Goal: Task Accomplishment & Management: Manage account settings

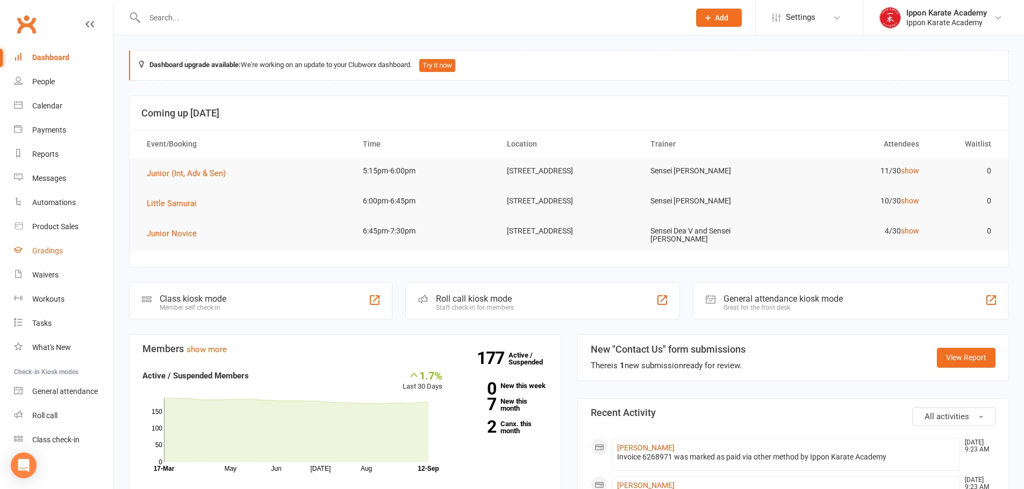
click at [58, 251] on div "Gradings" at bounding box center [47, 251] width 31 height 9
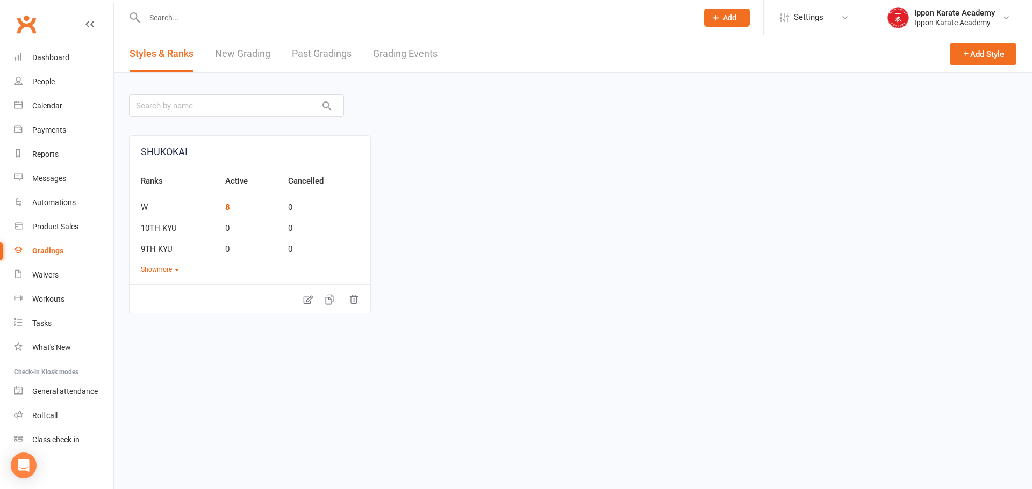
click at [381, 53] on link "Grading Events" at bounding box center [405, 53] width 64 height 37
select select "100"
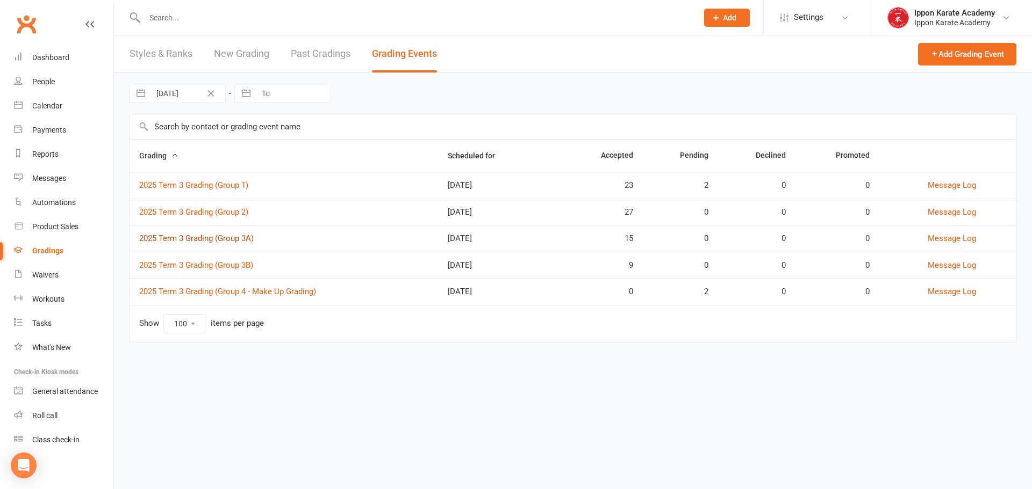
click at [215, 239] on link "2025 Term 3 Grading (Group 3A)" at bounding box center [196, 239] width 114 height 10
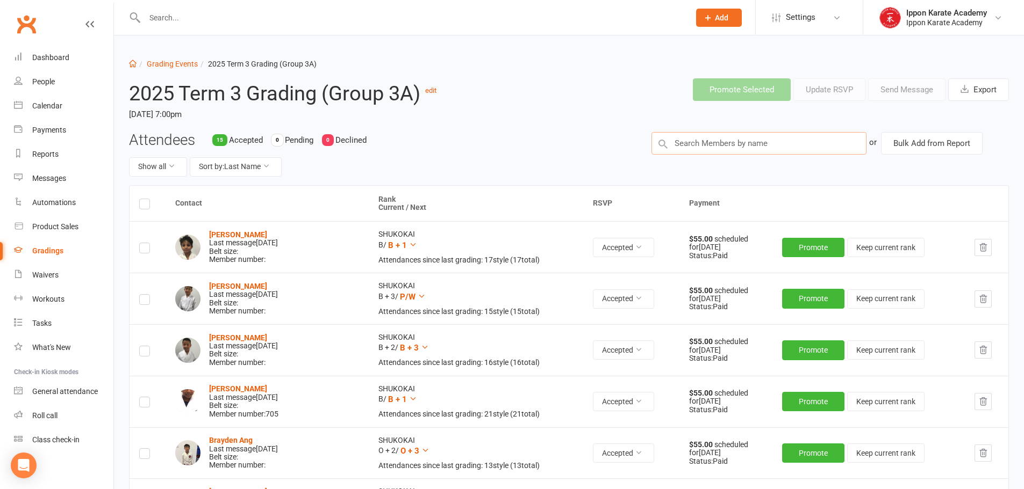
click at [736, 135] on input "text" at bounding box center [758, 143] width 215 height 23
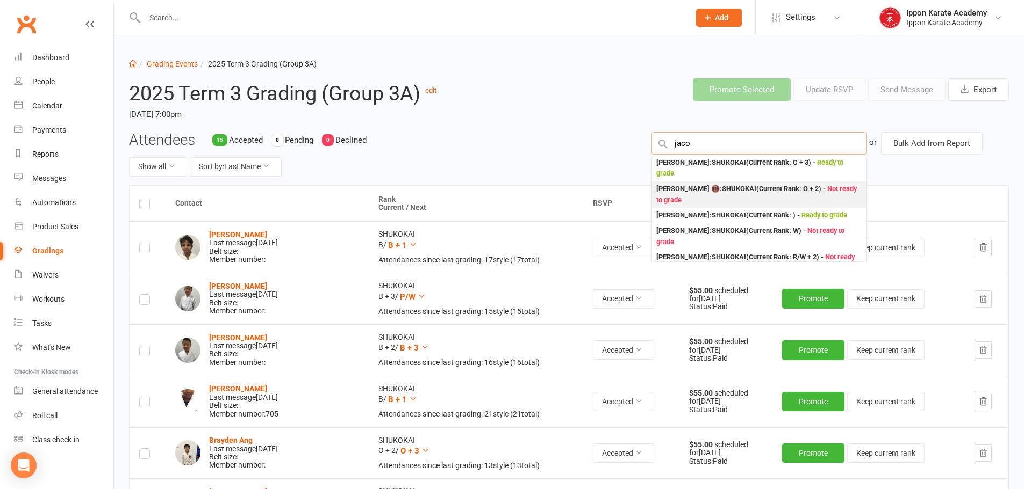
type input "jaco"
click at [701, 184] on div "[PERSON_NAME] 📵 : SHUKOKAI (Current Rank: O + 2 ) - Not ready to grade" at bounding box center [758, 195] width 205 height 22
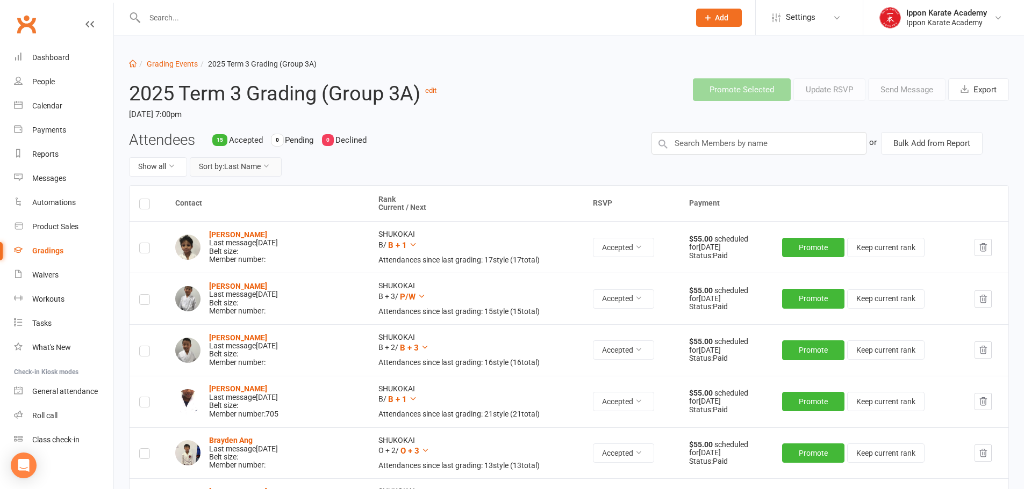
click at [237, 173] on button "Sort by: Last Name" at bounding box center [236, 166] width 92 height 19
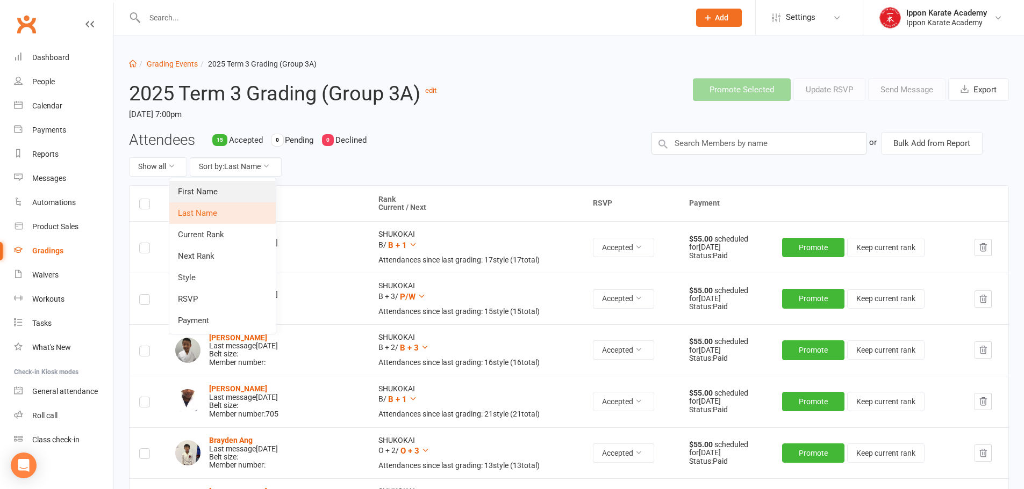
click at [232, 197] on link "First Name" at bounding box center [222, 191] width 106 height 21
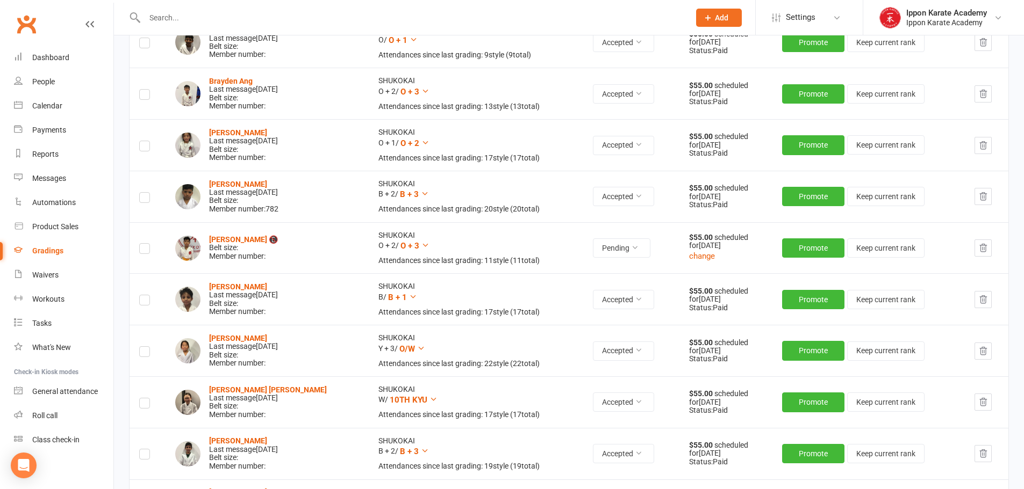
scroll to position [430, 0]
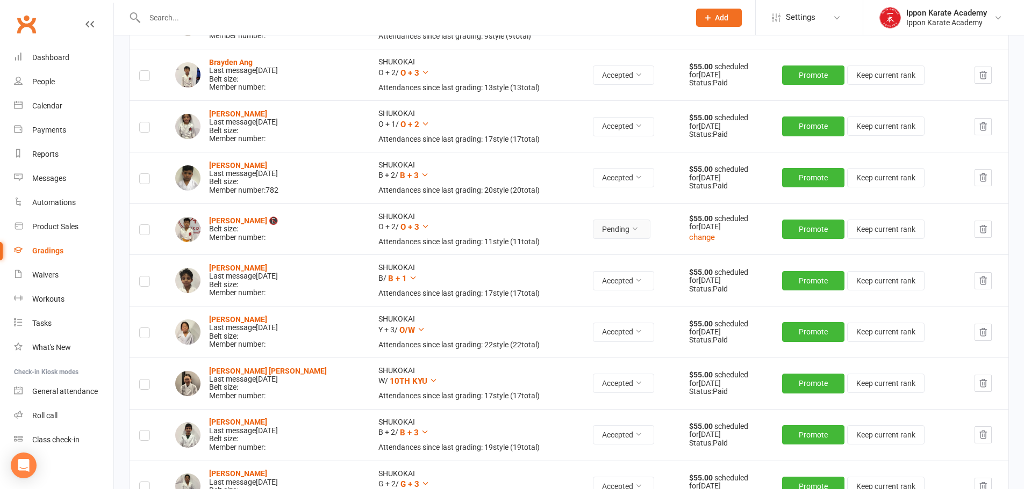
click at [620, 235] on button "Pending" at bounding box center [621, 229] width 57 height 19
click at [601, 249] on link "Accepted" at bounding box center [575, 253] width 106 height 21
click at [145, 232] on label at bounding box center [144, 232] width 11 height 0
click at [145, 225] on input "checkbox" at bounding box center [144, 225] width 11 height 0
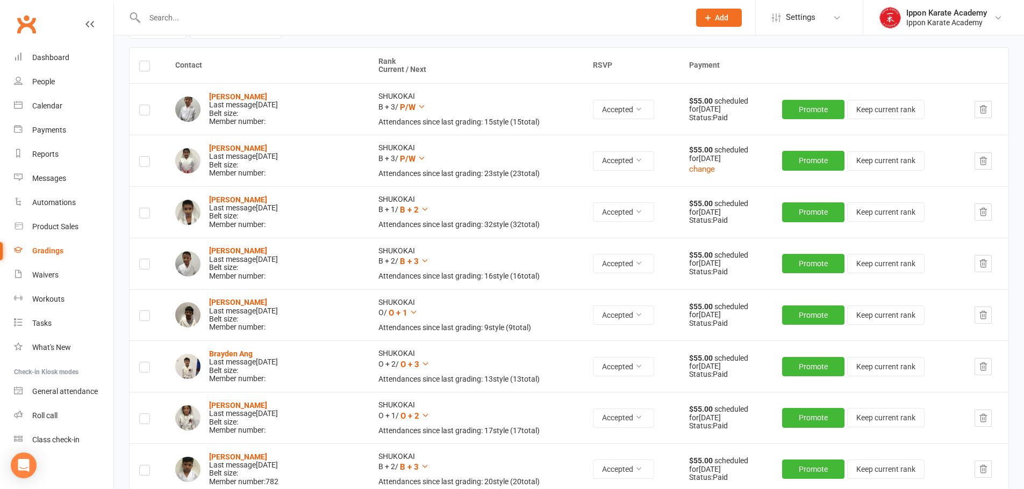
scroll to position [0, 0]
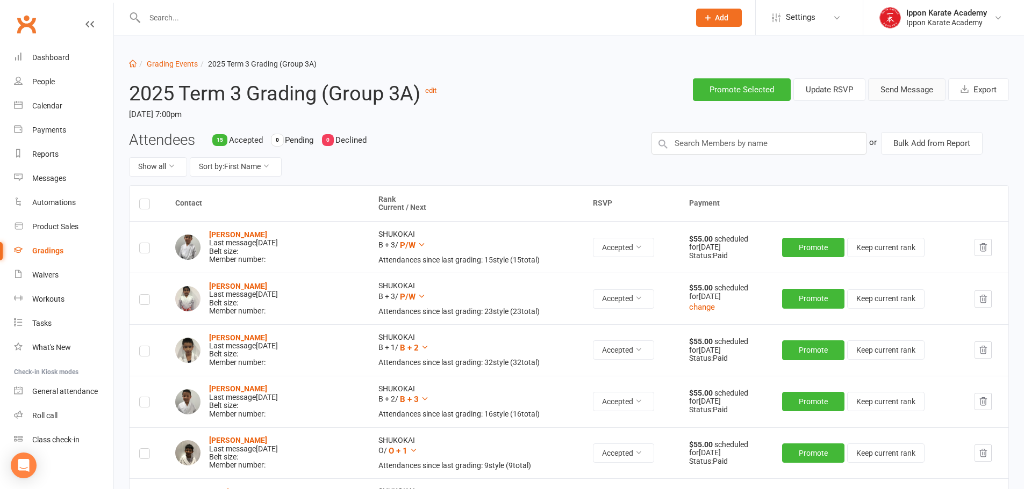
click at [884, 89] on button "Send Message" at bounding box center [906, 89] width 77 height 23
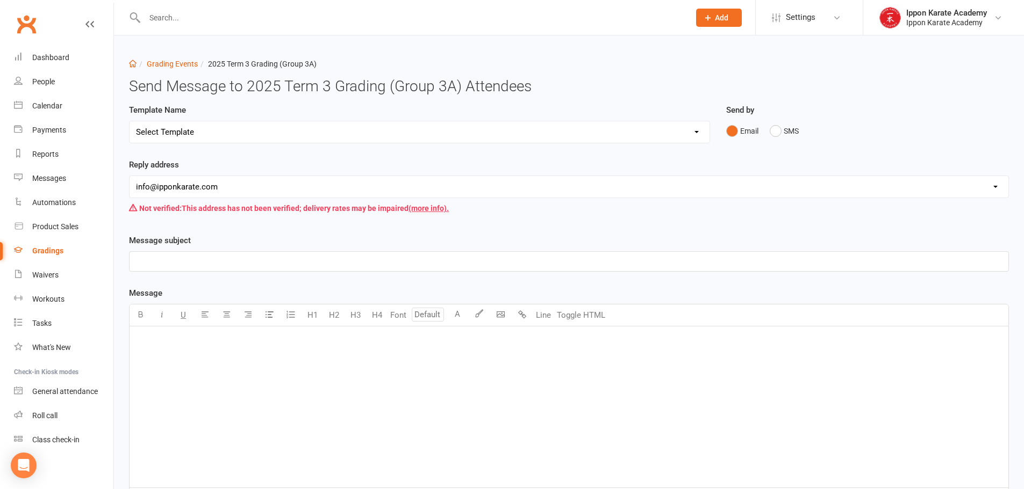
click at [203, 133] on select "Select Template [Email] Confirmation of Successful Grading [Email] Grading Even…" at bounding box center [419, 131] width 580 height 21
select select "2"
click at [129, 121] on select "Select Template [Email] Confirmation of Successful Grading [Email] Grading Even…" at bounding box center [419, 131] width 580 height 21
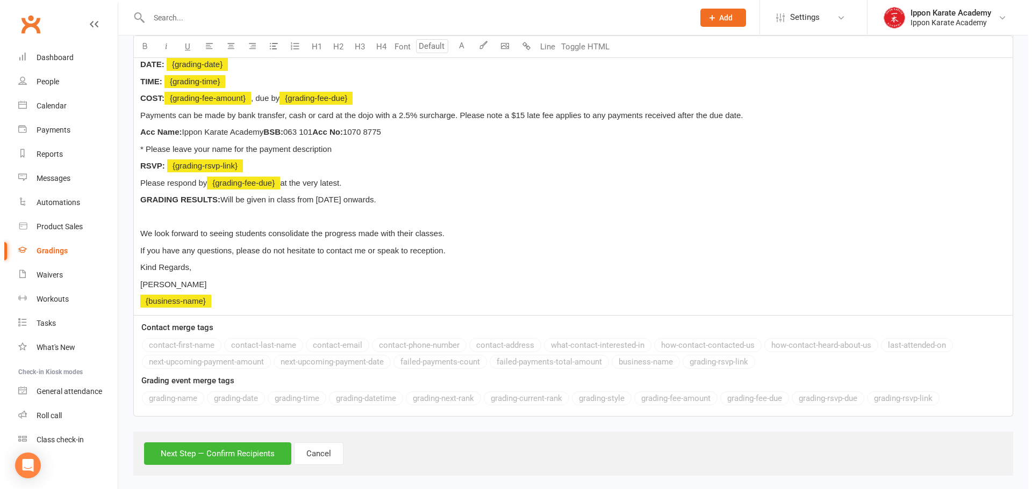
scroll to position [354, 0]
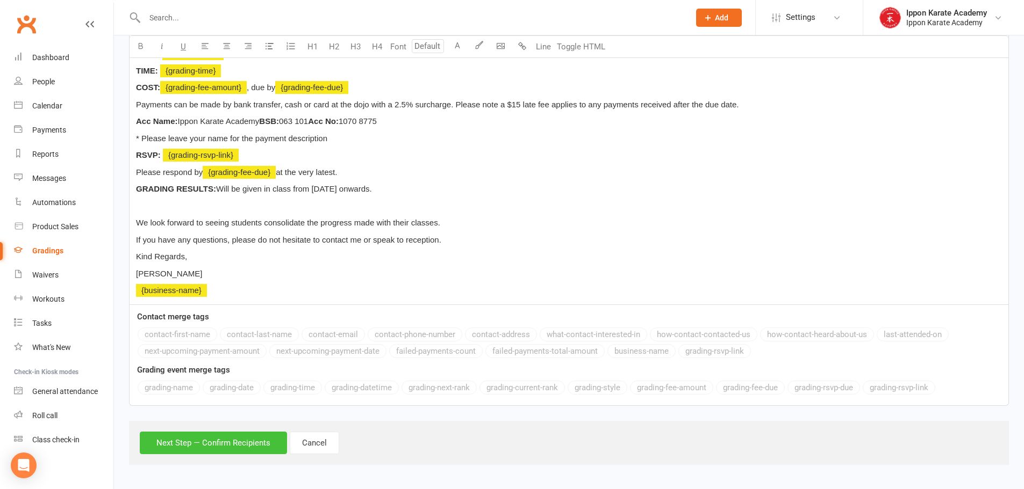
click at [189, 448] on button "Next Step — Confirm Recipients" at bounding box center [213, 443] width 147 height 23
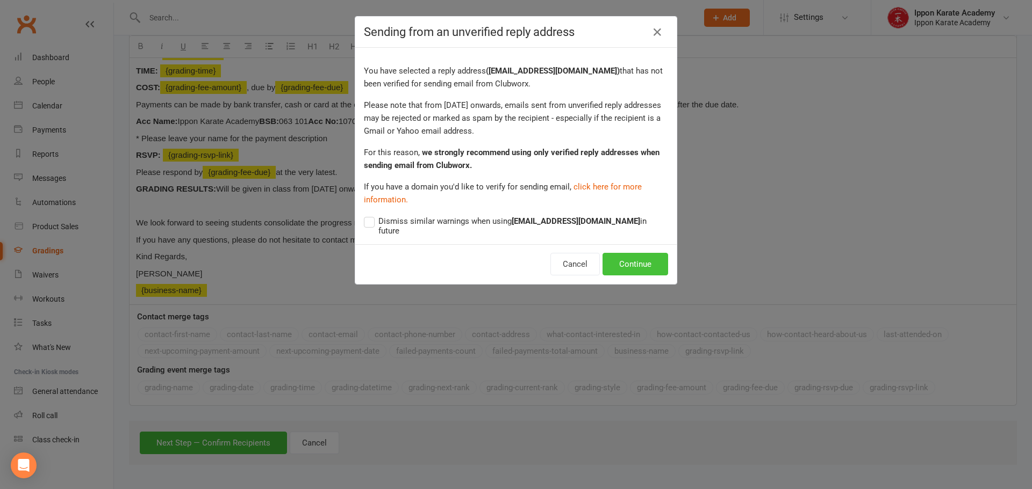
click at [628, 254] on button "Continue" at bounding box center [635, 264] width 66 height 23
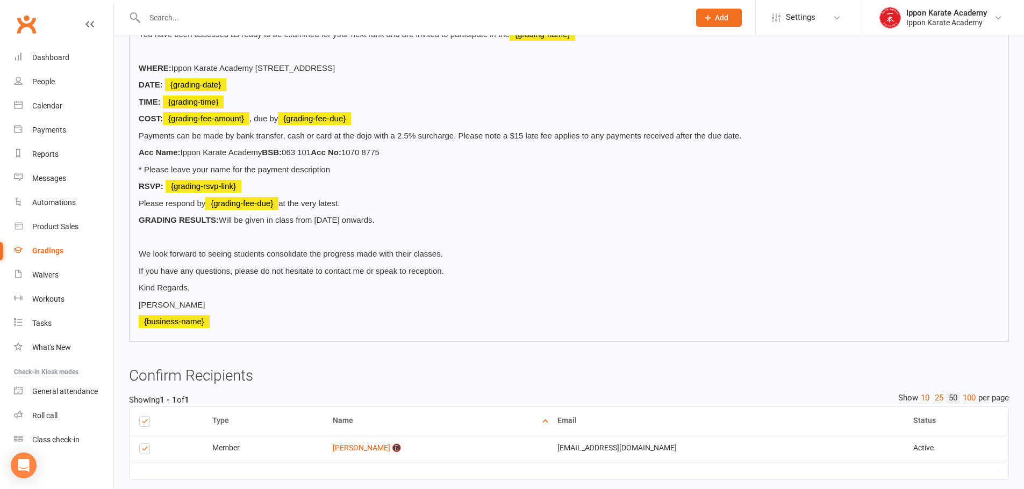
scroll to position [298, 0]
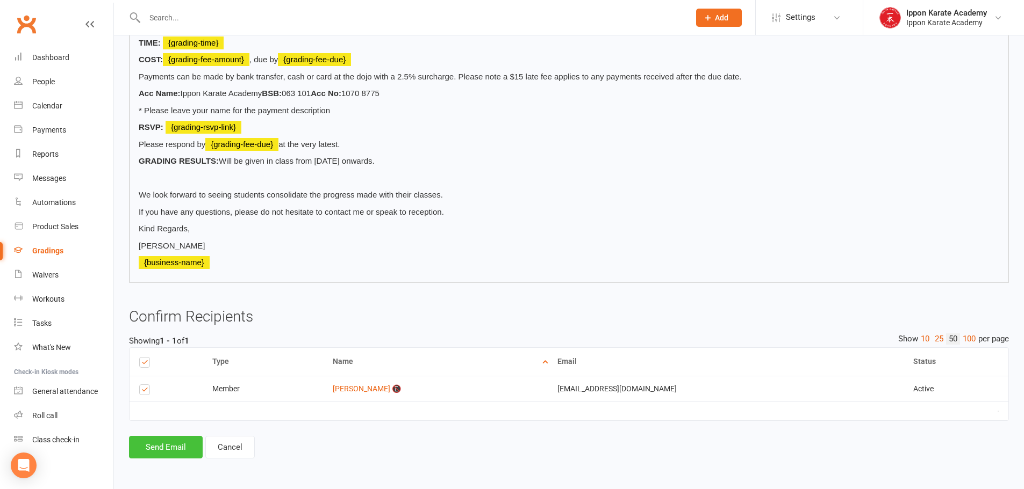
click at [172, 445] on button "Send Email" at bounding box center [166, 447] width 74 height 23
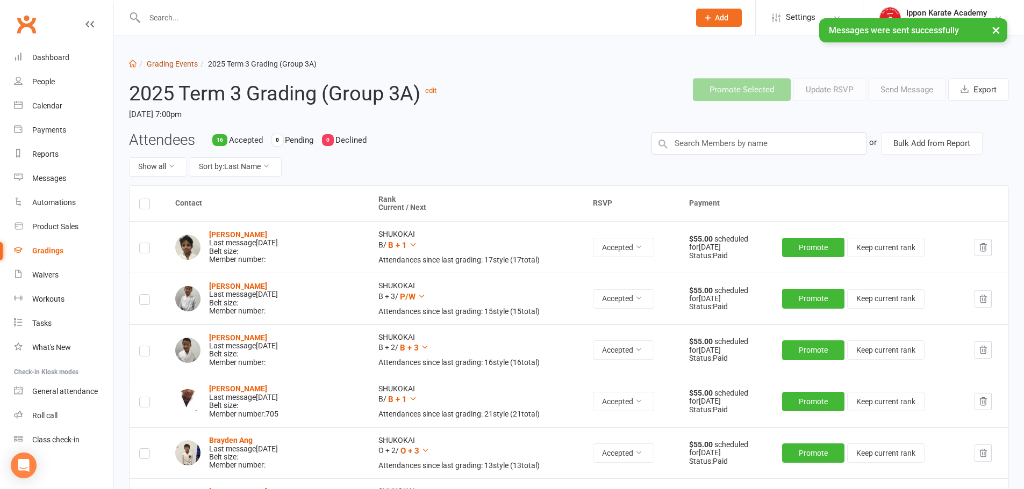
click at [165, 61] on link "Grading Events" at bounding box center [172, 64] width 51 height 9
select select "100"
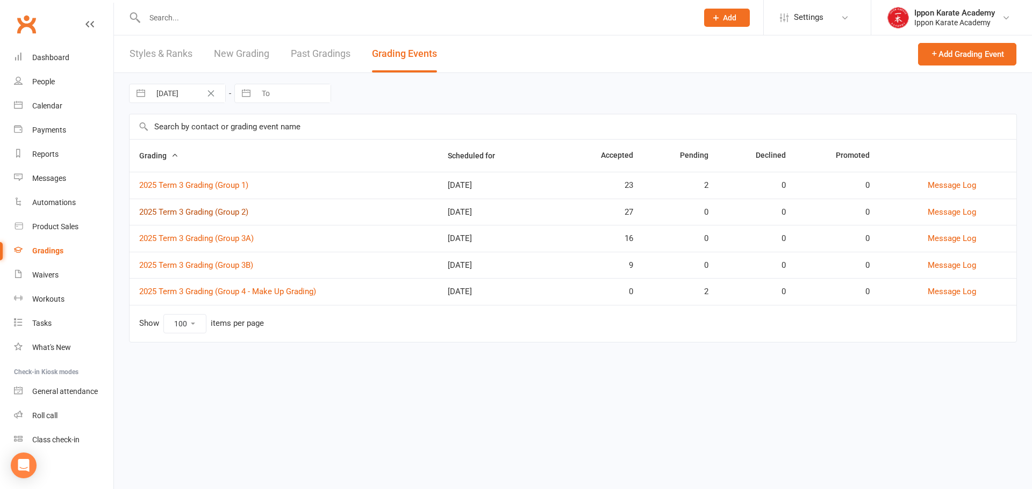
click at [218, 215] on link "2025 Term 3 Grading (Group 2)" at bounding box center [193, 212] width 109 height 10
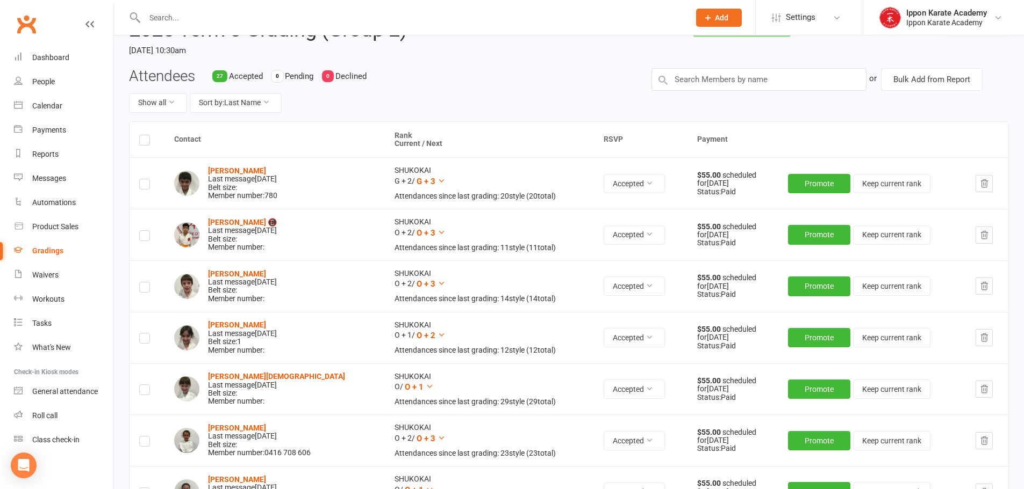
scroll to position [107, 0]
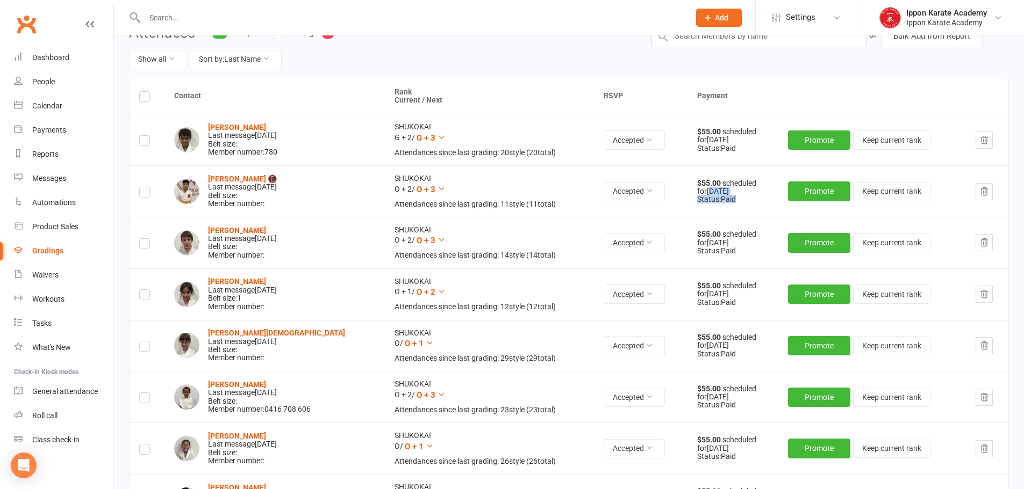
drag, startPoint x: 734, startPoint y: 199, endPoint x: 702, endPoint y: 194, distance: 33.2
click at [702, 194] on div "$55.00 scheduled for [DATE] Status: Paid" at bounding box center [732, 191] width 71 height 25
click at [702, 194] on div "$55.00 scheduled for [DATE]" at bounding box center [732, 187] width 71 height 17
click at [258, 181] on strong "[PERSON_NAME] 📵" at bounding box center [242, 179] width 69 height 9
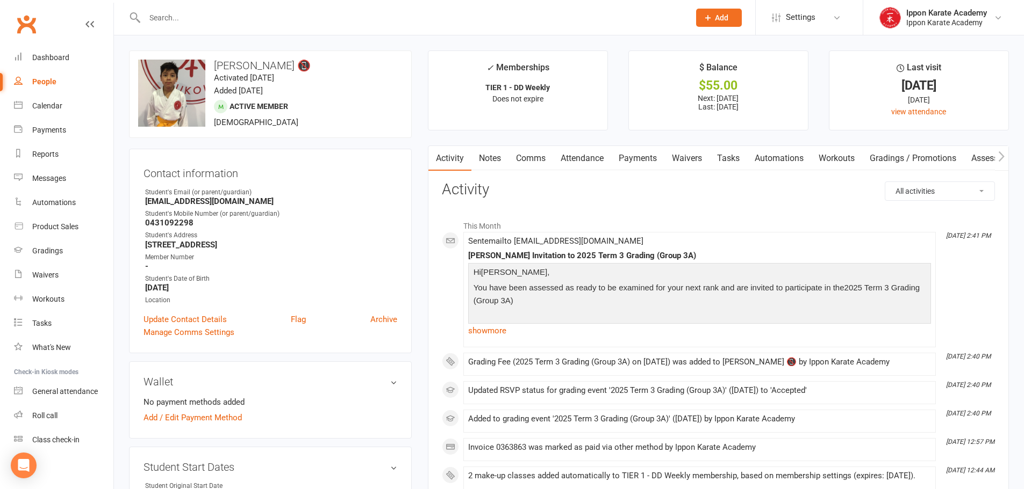
click at [622, 155] on link "Payments" at bounding box center [637, 158] width 53 height 25
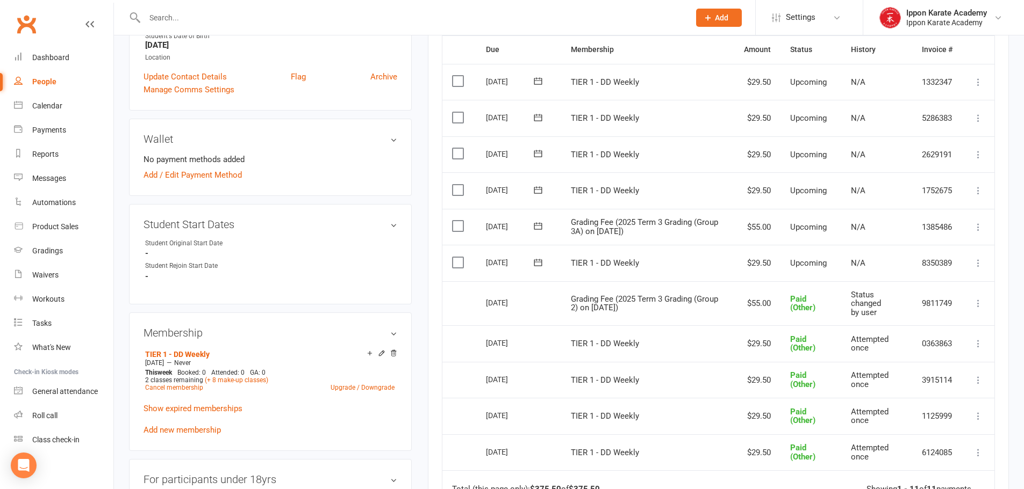
scroll to position [269, 0]
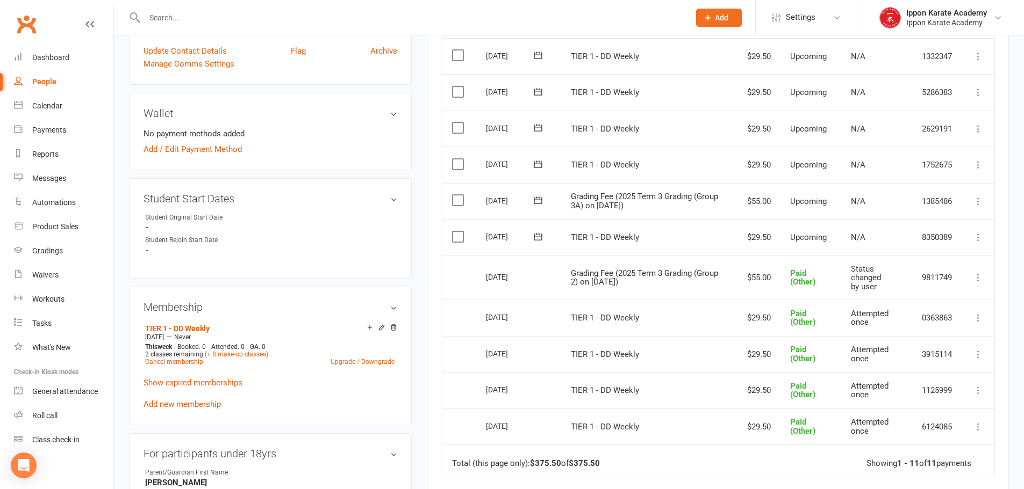
click at [977, 281] on icon at bounding box center [978, 277] width 11 height 11
click at [946, 297] on link "Change to upcoming" at bounding box center [930, 298] width 106 height 21
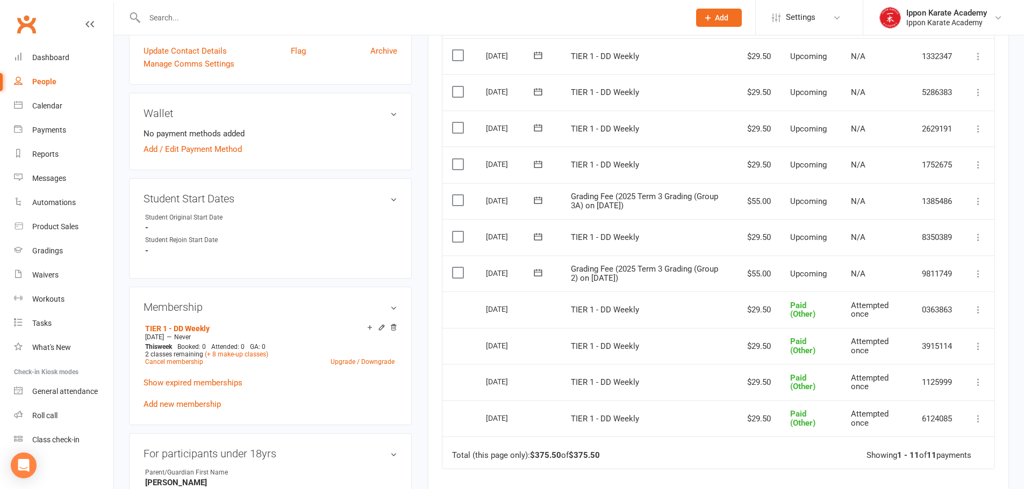
click at [977, 203] on icon at bounding box center [978, 201] width 11 height 11
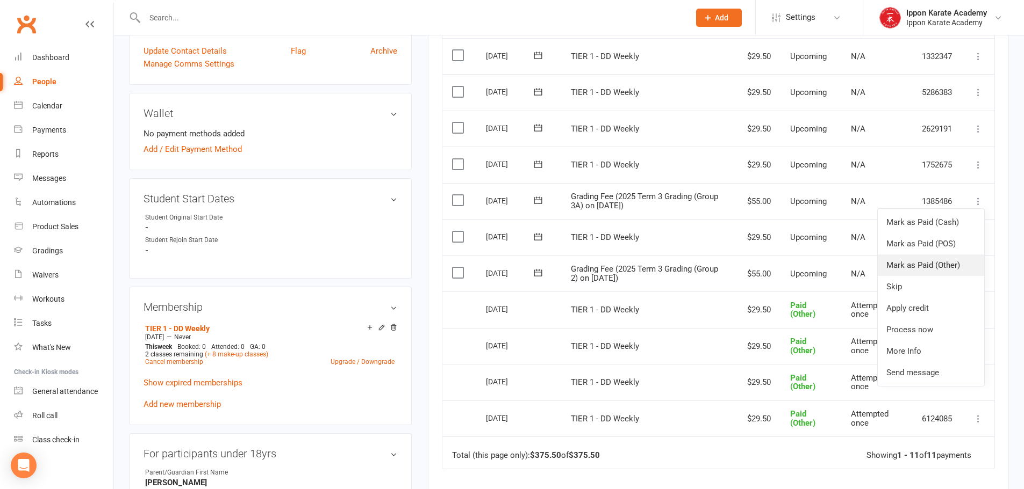
click at [933, 264] on link "Mark as Paid (Other)" at bounding box center [930, 265] width 106 height 21
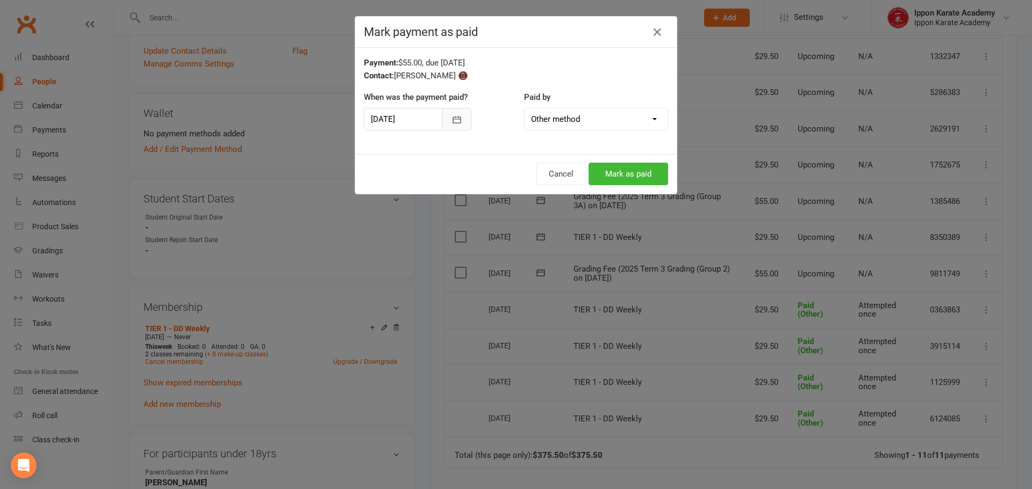
click at [446, 119] on button "button" at bounding box center [456, 119] width 29 height 23
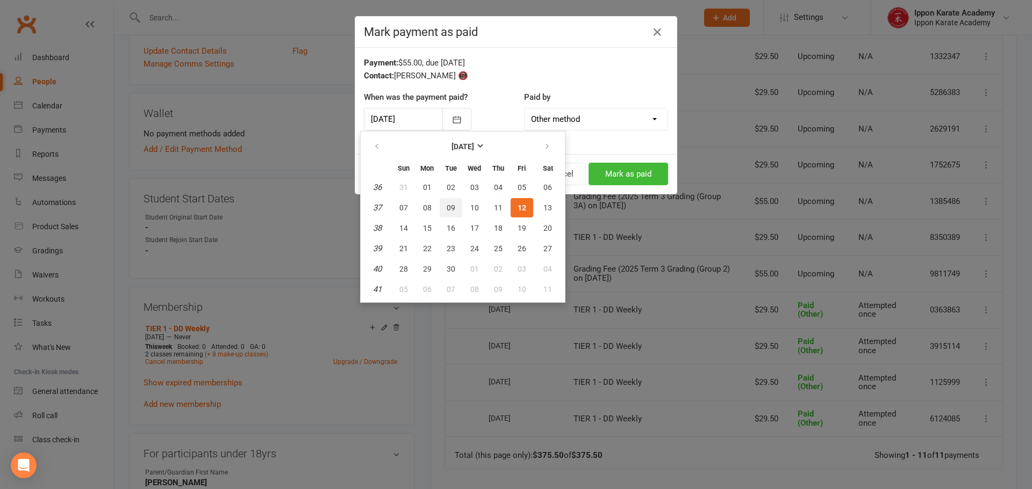
click at [451, 210] on span "09" at bounding box center [450, 208] width 9 height 9
type input "[DATE]"
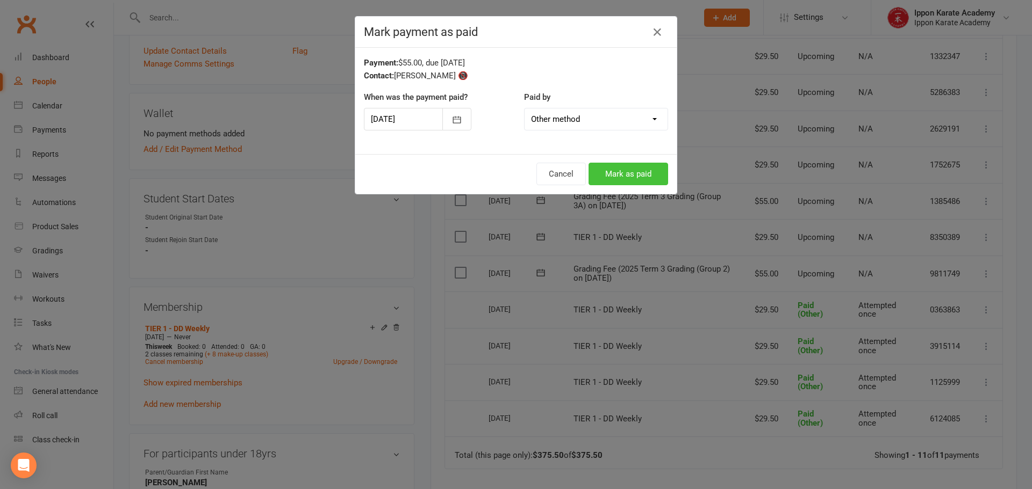
click at [602, 177] on button "Mark as paid" at bounding box center [628, 174] width 80 height 23
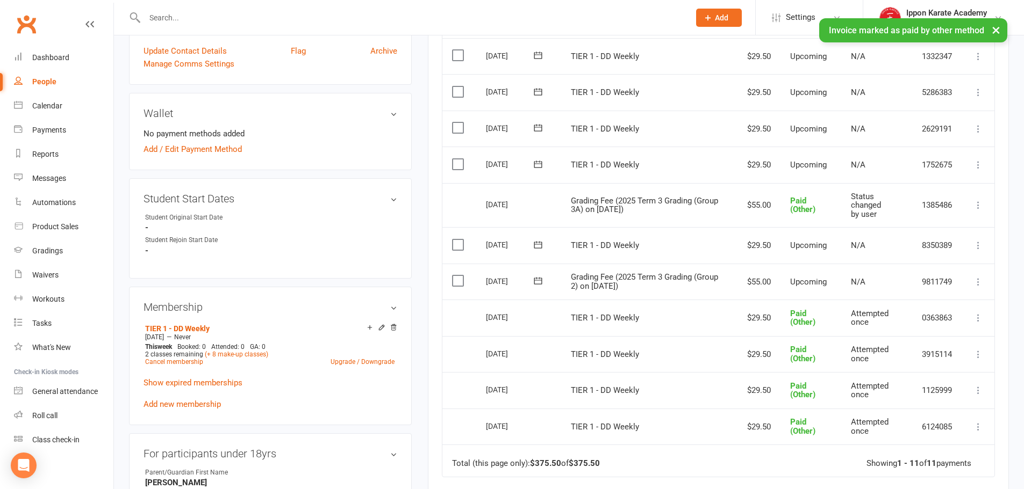
scroll to position [0, 0]
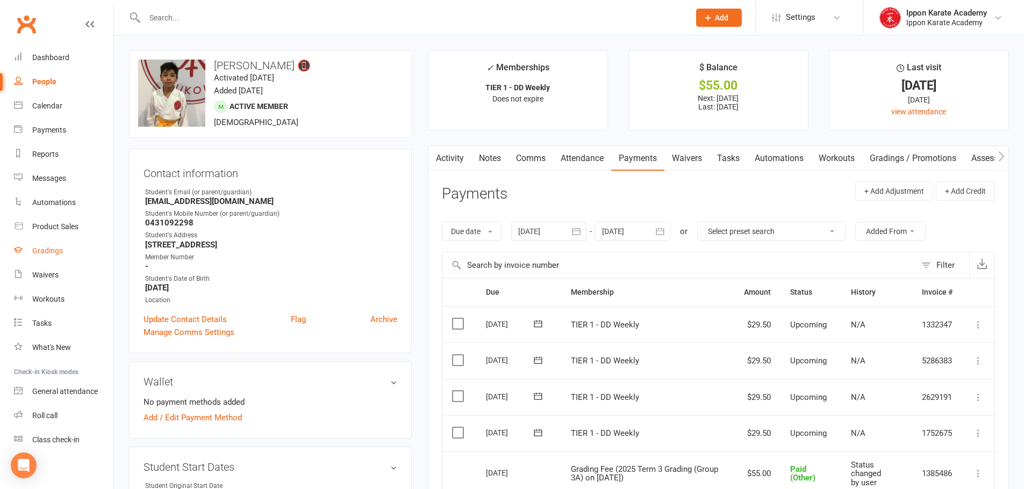
click at [45, 252] on div "Gradings" at bounding box center [47, 251] width 31 height 9
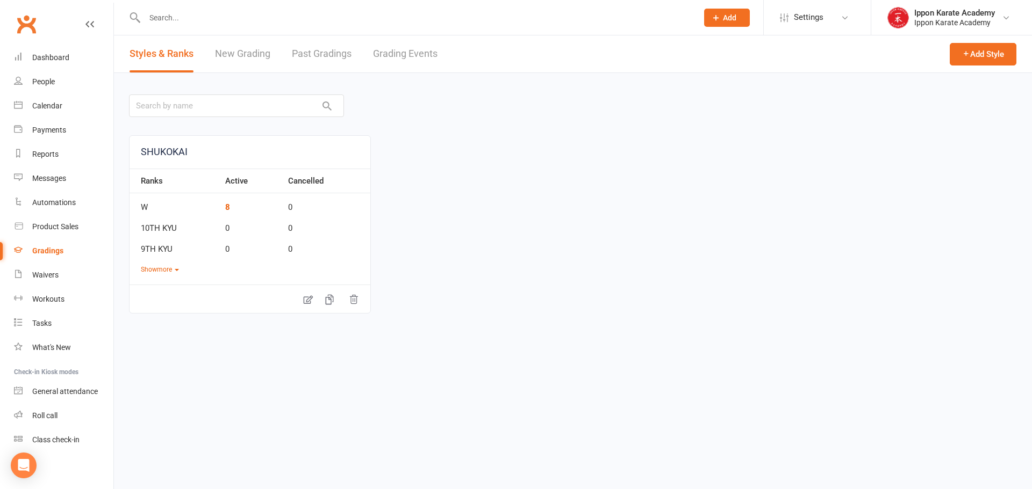
click at [415, 51] on link "Grading Events" at bounding box center [405, 53] width 64 height 37
select select "100"
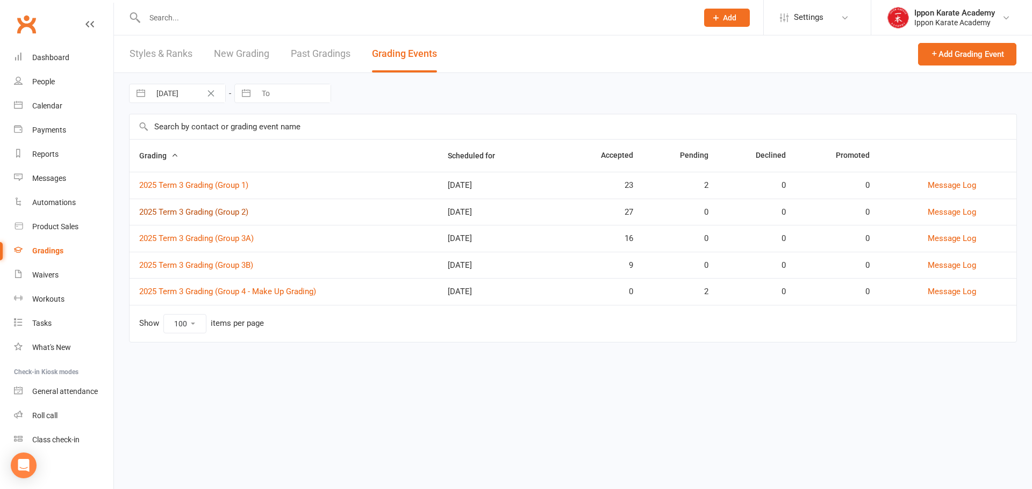
click at [214, 215] on link "2025 Term 3 Grading (Group 2)" at bounding box center [193, 212] width 109 height 10
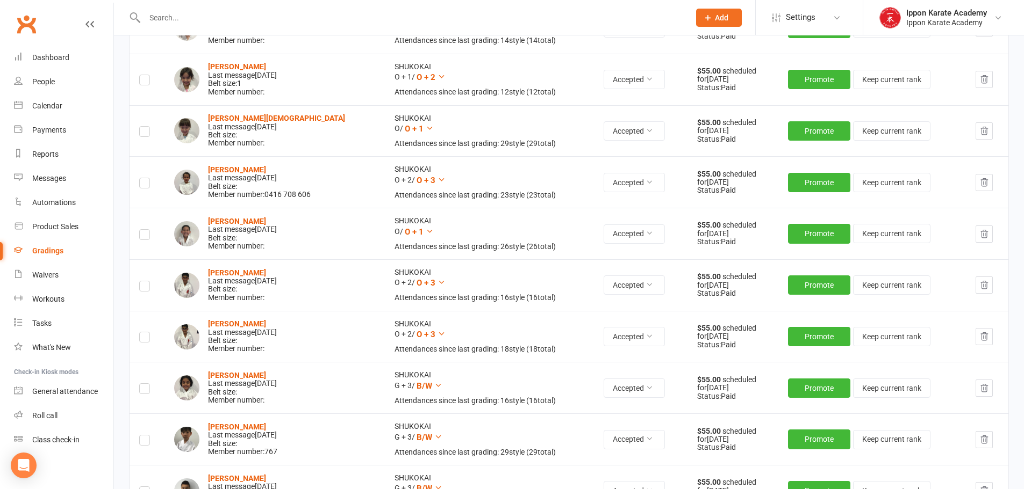
scroll to position [161, 0]
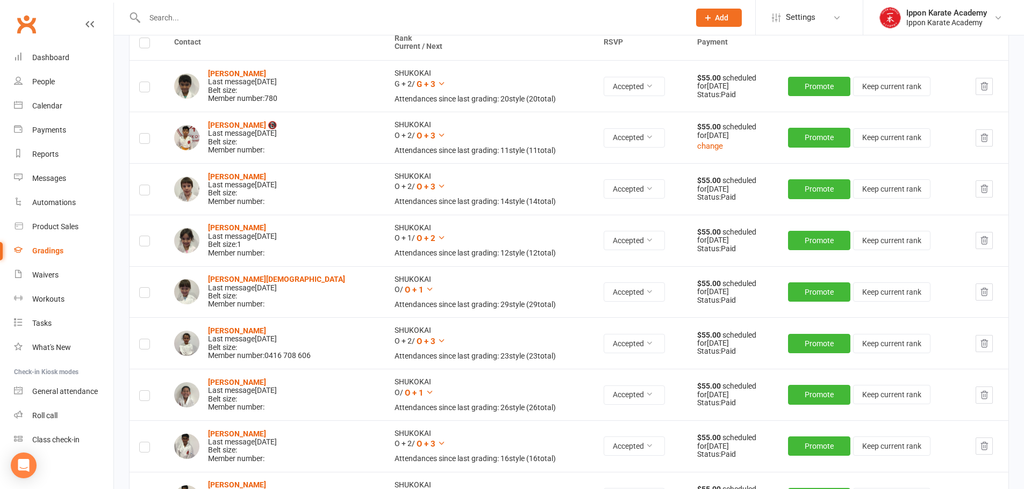
click at [140, 140] on label at bounding box center [144, 140] width 11 height 0
click at [140, 134] on input "checkbox" at bounding box center [144, 134] width 11 height 0
click at [988, 142] on button "button" at bounding box center [983, 137] width 17 height 17
click at [627, 138] on button "Accepted" at bounding box center [633, 137] width 61 height 19
click at [582, 207] on link "Pending" at bounding box center [591, 205] width 106 height 21
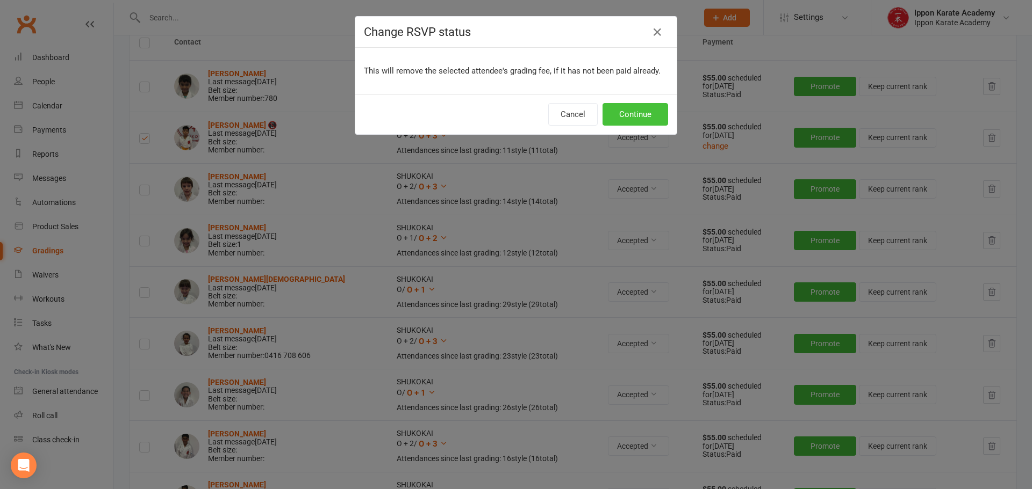
click at [629, 110] on button "Continue" at bounding box center [635, 114] width 66 height 23
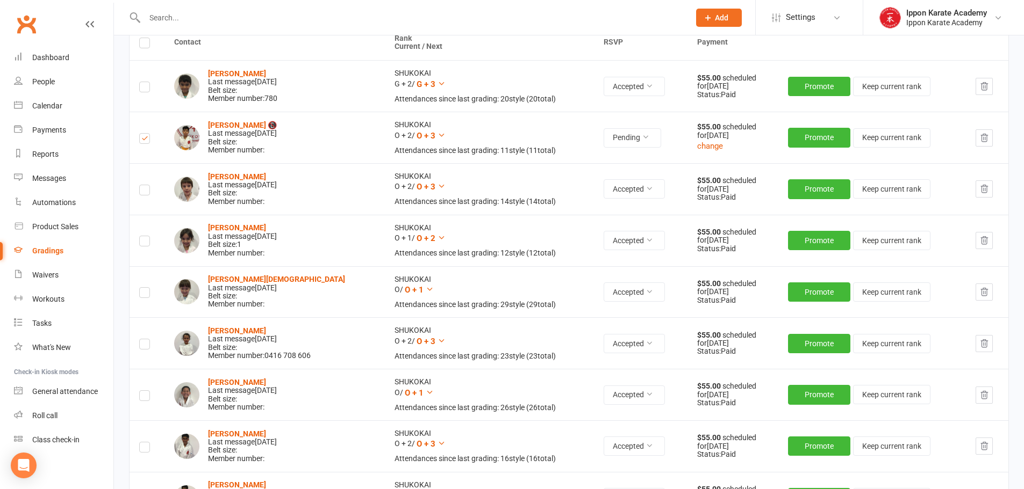
click at [981, 138] on icon "button" at bounding box center [984, 138] width 10 height 10
